Goal: Find specific page/section: Find specific page/section

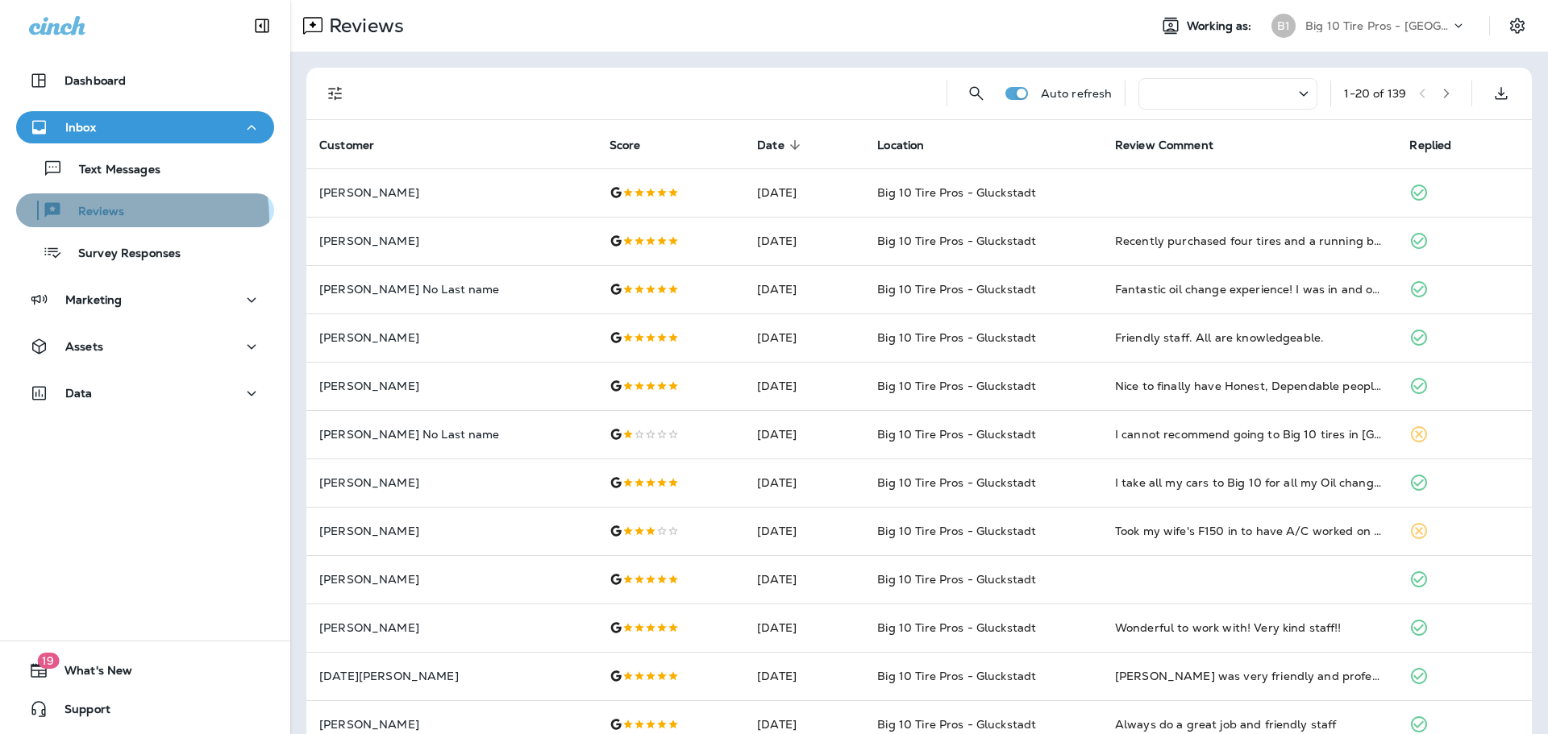
click at [133, 218] on div "Reviews" at bounding box center [145, 210] width 245 height 24
click at [1276, 97] on div at bounding box center [1227, 93] width 179 height 31
click at [1299, 94] on icon at bounding box center [1303, 93] width 9 height 5
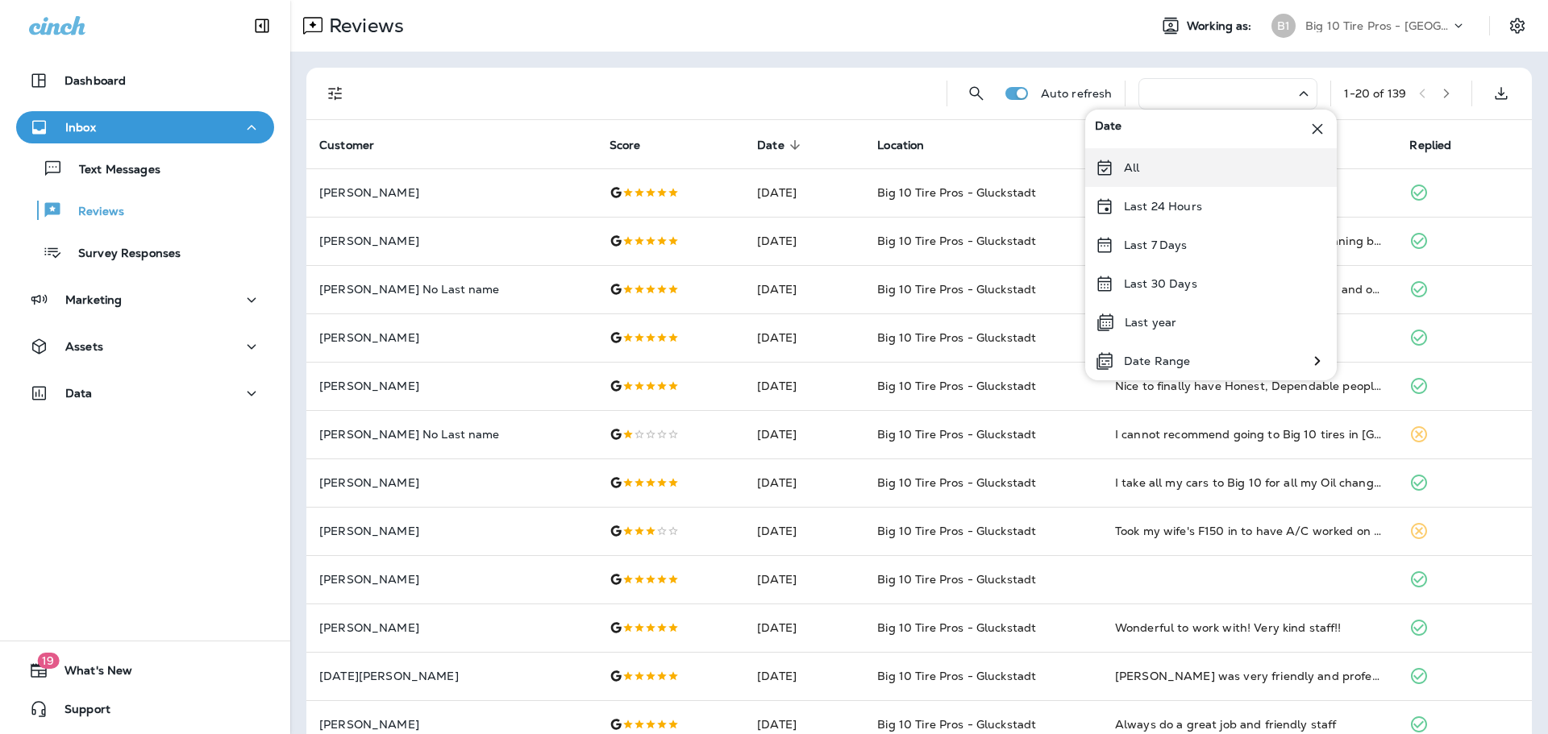
click at [1138, 164] on p "All" at bounding box center [1131, 167] width 15 height 13
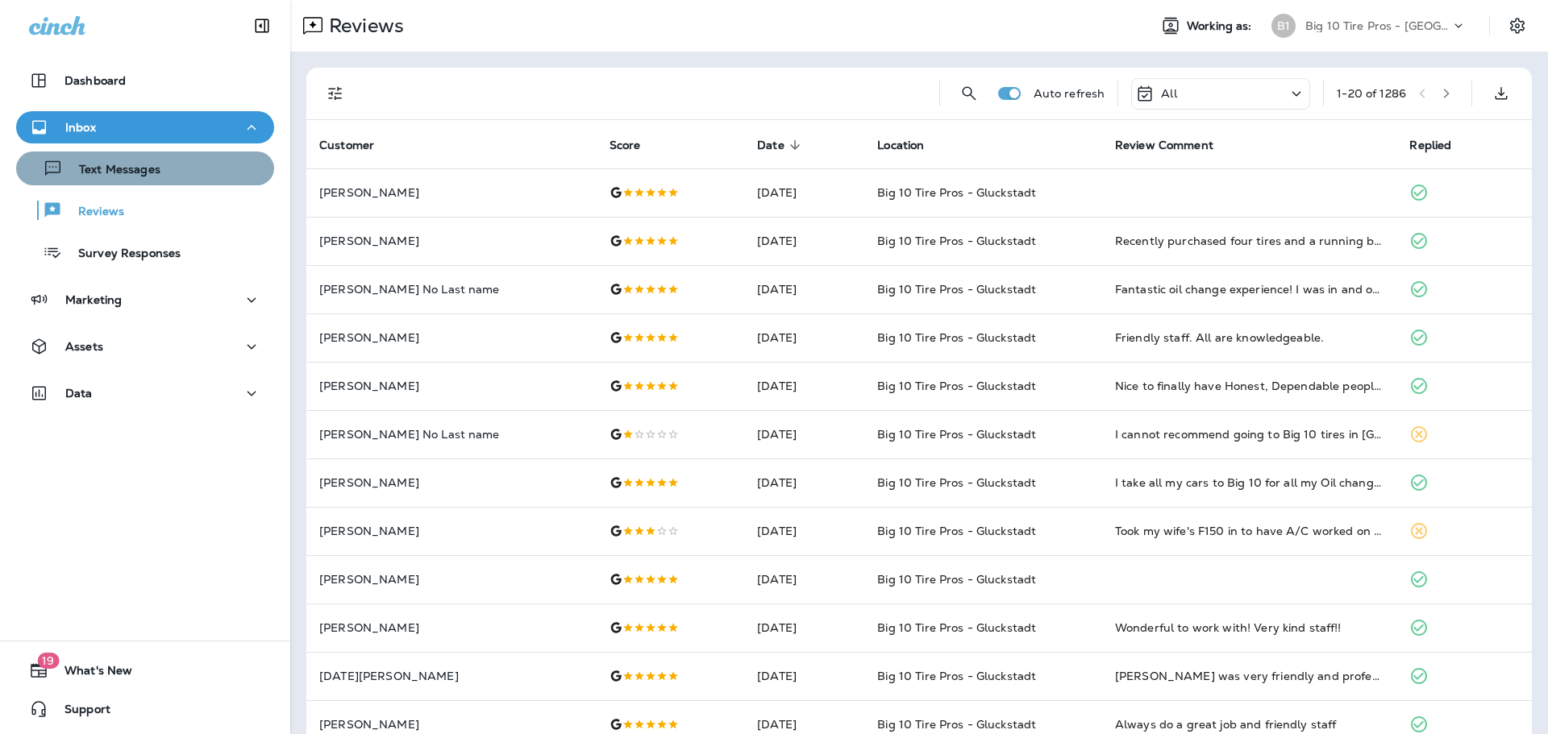
click at [164, 172] on div "Text Messages" at bounding box center [145, 168] width 245 height 24
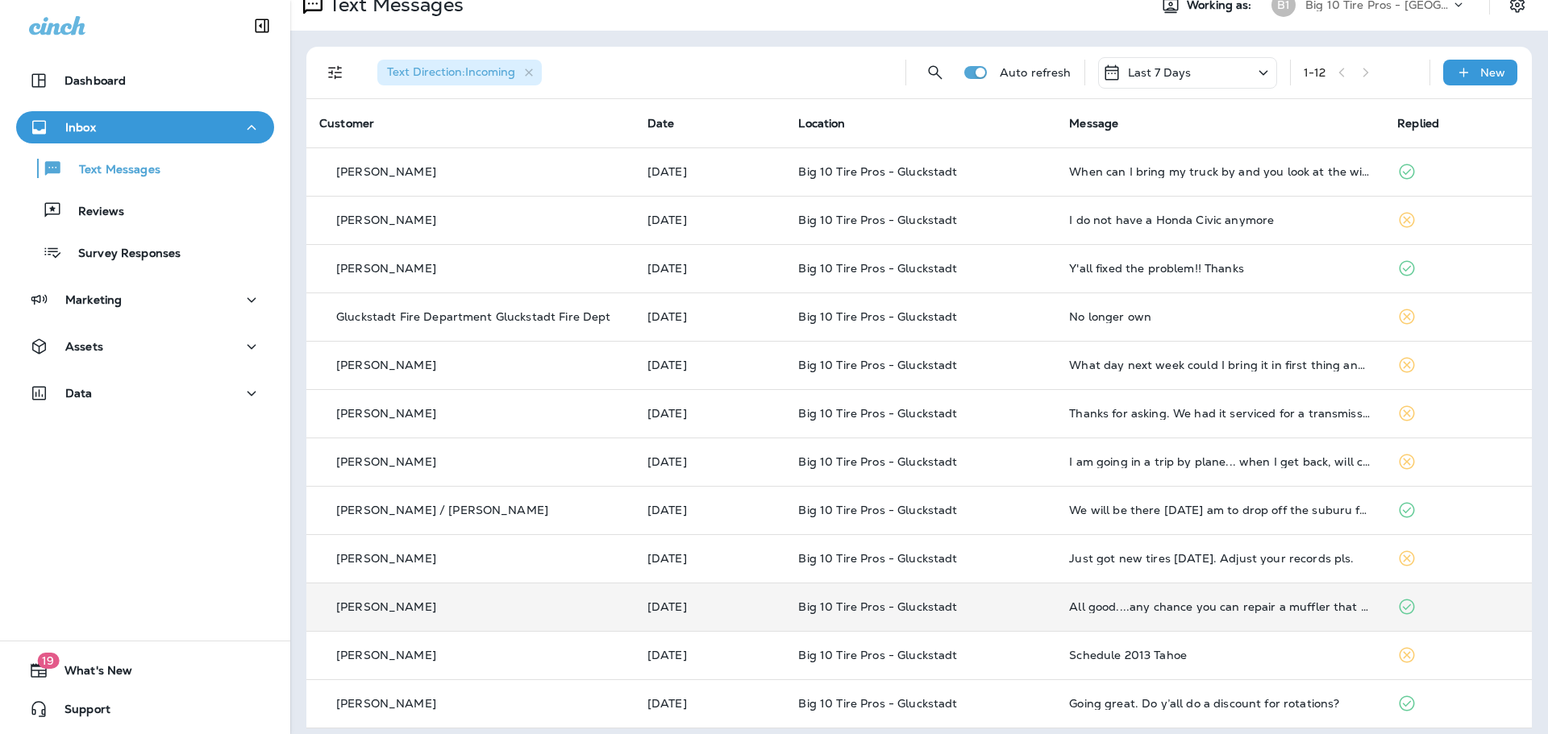
scroll to position [31, 0]
